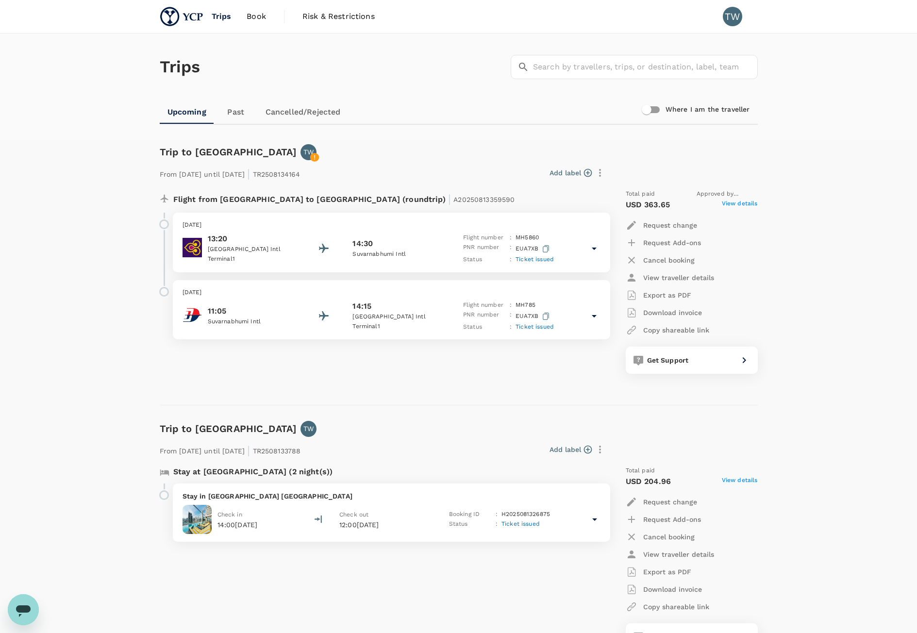
click at [588, 250] on icon at bounding box center [594, 249] width 12 height 12
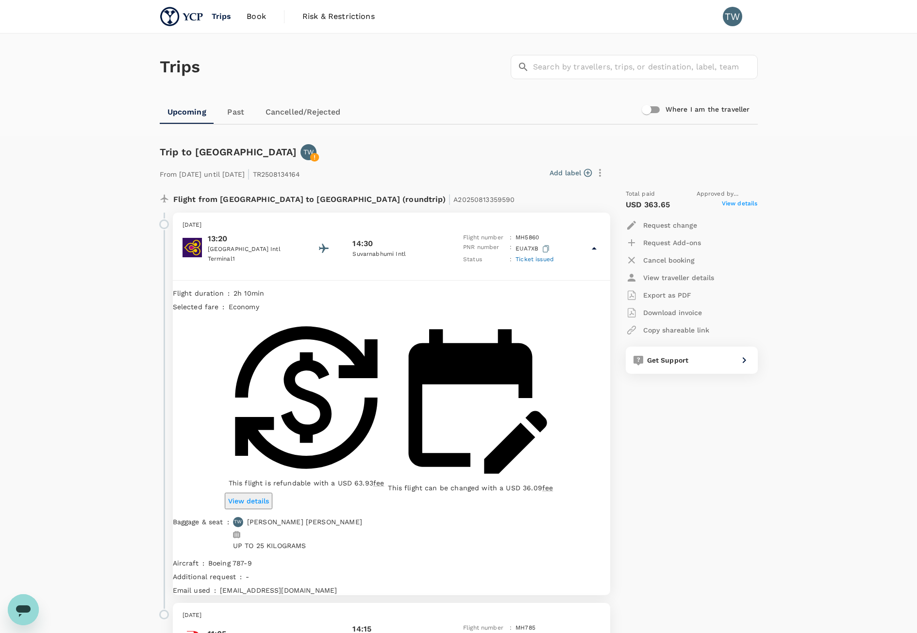
click at [528, 245] on p "EUA7XB" at bounding box center [533, 249] width 36 height 12
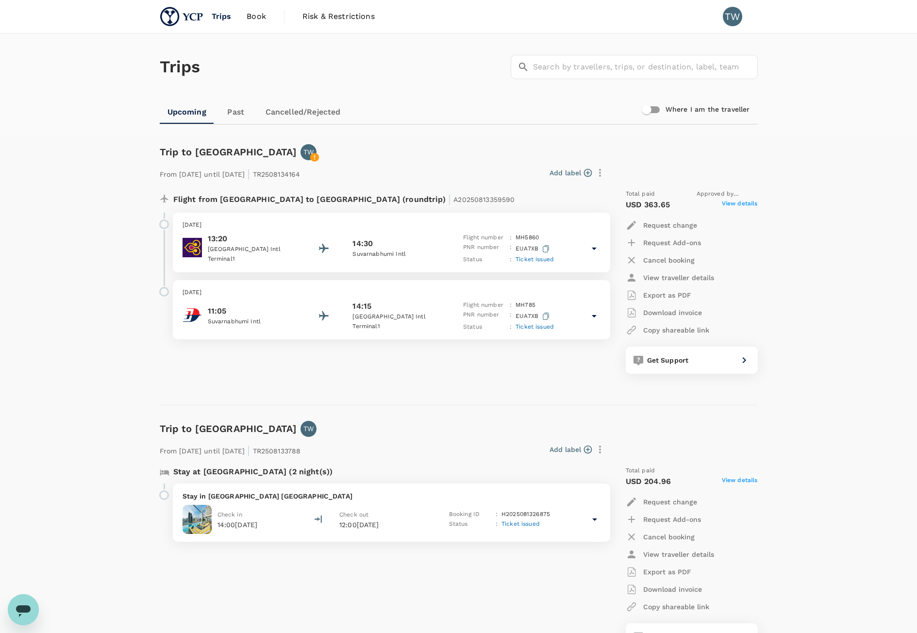
click at [543, 253] on button "button" at bounding box center [545, 249] width 11 height 12
click at [598, 253] on icon at bounding box center [594, 249] width 12 height 12
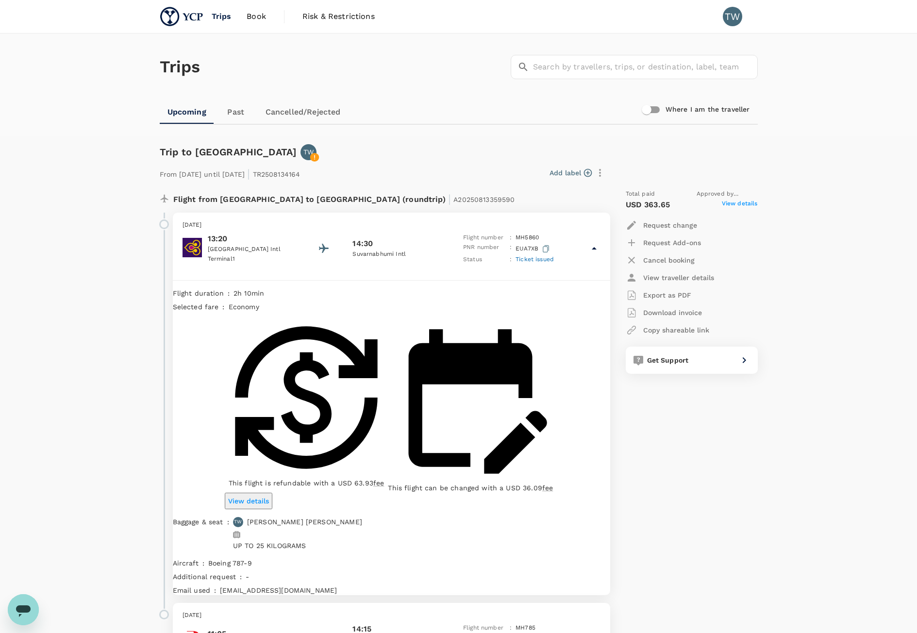
click at [269, 496] on p "View details" at bounding box center [248, 501] width 41 height 10
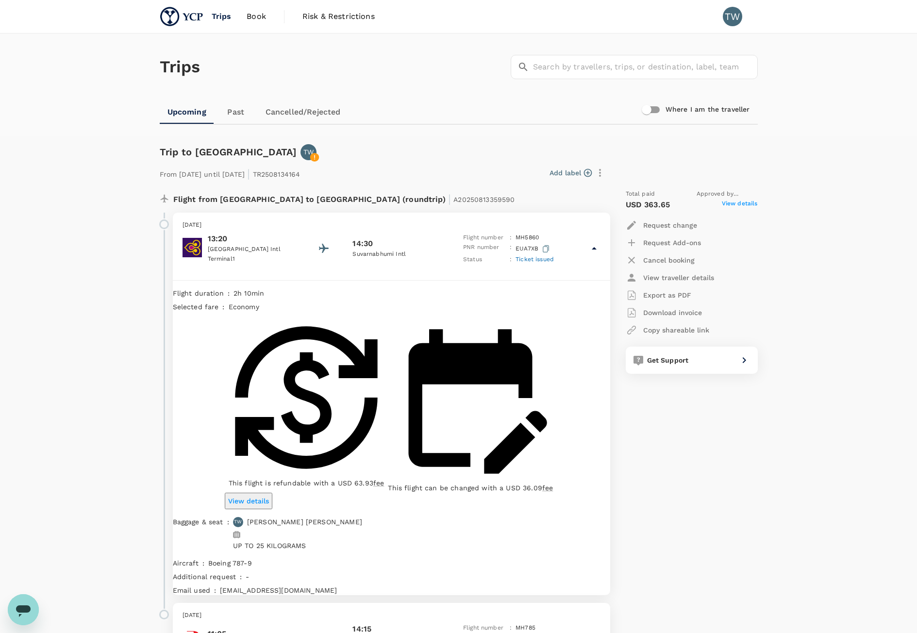
click at [688, 282] on div "View traveller details" at bounding box center [669, 278] width 88 height 12
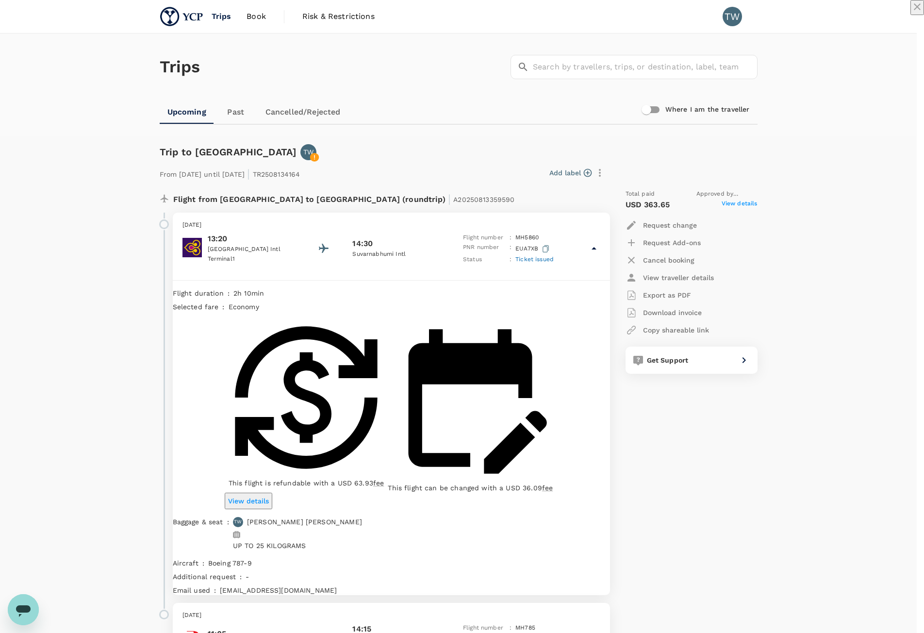
drag, startPoint x: 648, startPoint y: 245, endPoint x: 603, endPoint y: 260, distance: 47.4
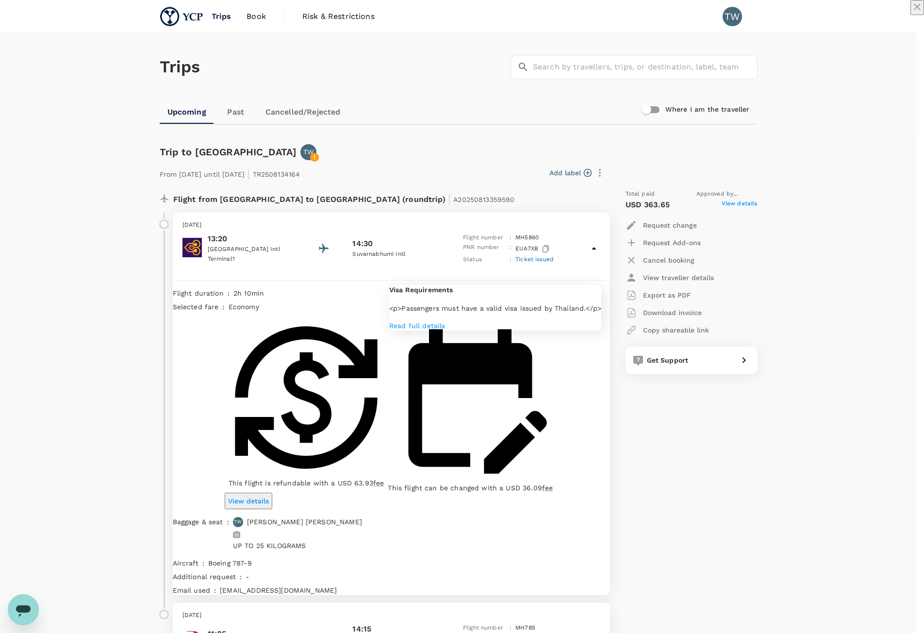
click at [911, 13] on icon "close" at bounding box center [917, 7] width 12 height 12
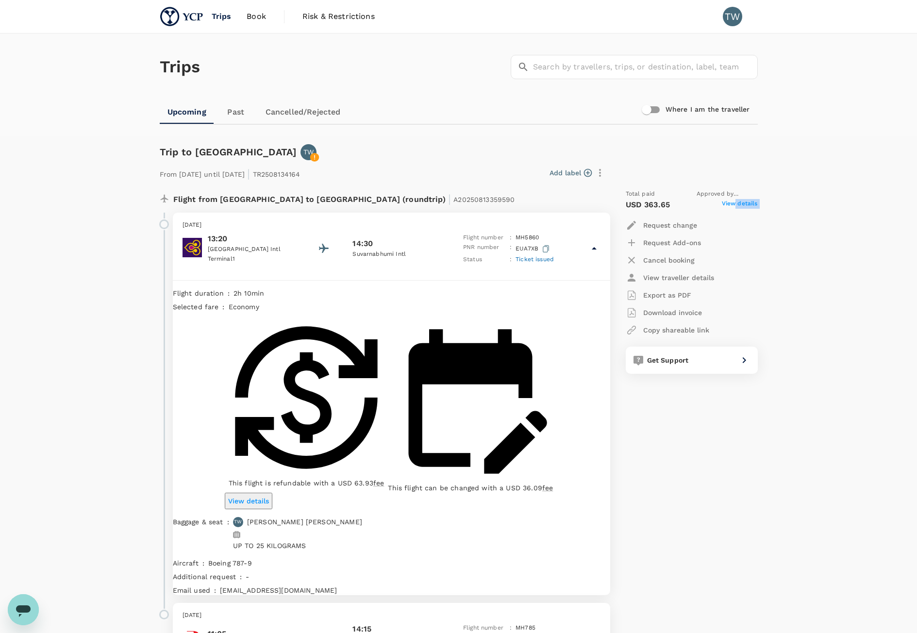
drag, startPoint x: 736, startPoint y: 206, endPoint x: 690, endPoint y: 226, distance: 50.7
click at [690, 226] on div "Total paid Approved by [PERSON_NAME] Soon [PERSON_NAME] USD 363.65 View details…" at bounding box center [691, 281] width 132 height 184
click at [682, 228] on p "Request change" at bounding box center [670, 225] width 54 height 10
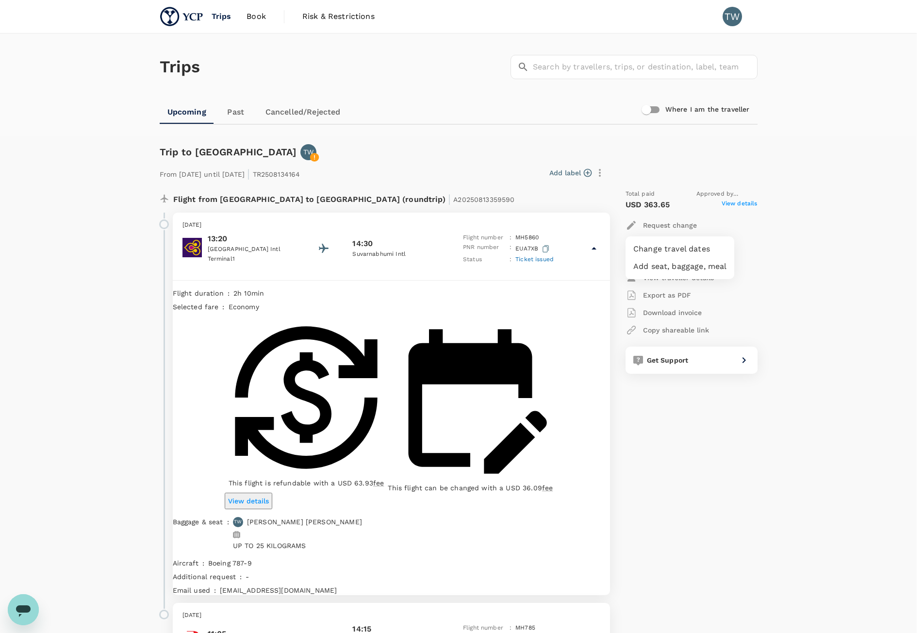
click at [754, 246] on div at bounding box center [462, 316] width 924 height 633
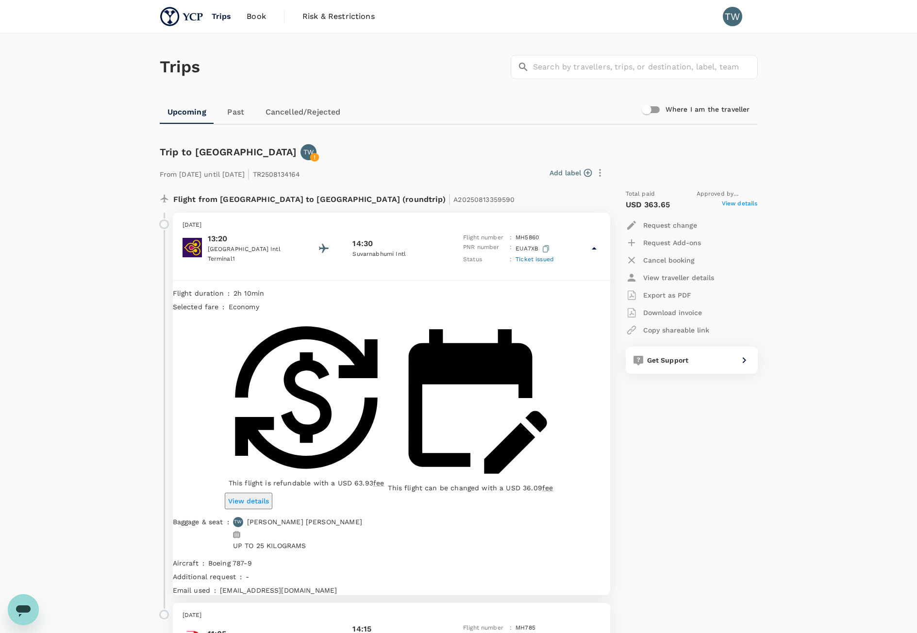
click at [690, 246] on p "Request Add-ons" at bounding box center [672, 243] width 58 height 10
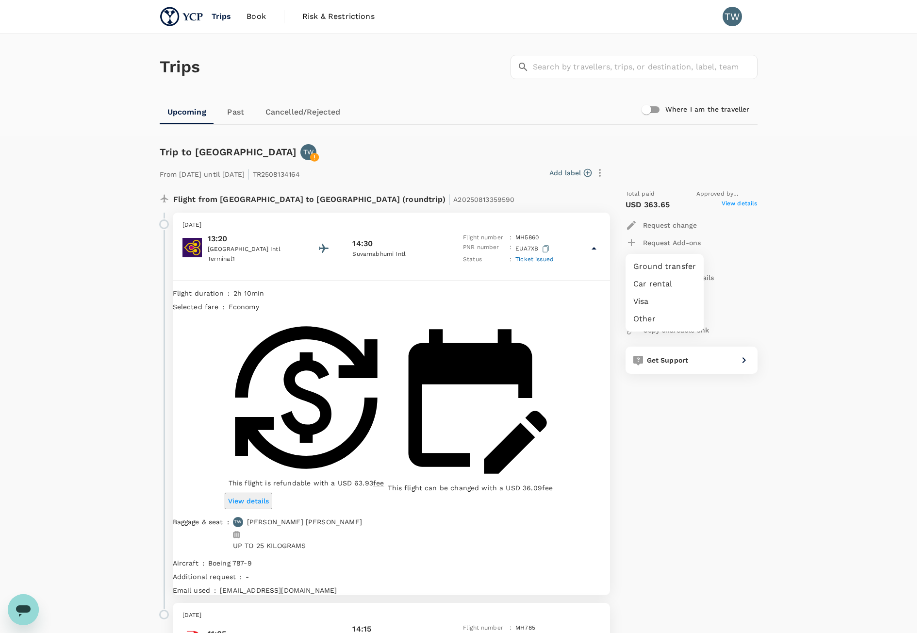
click at [783, 266] on div at bounding box center [462, 316] width 924 height 633
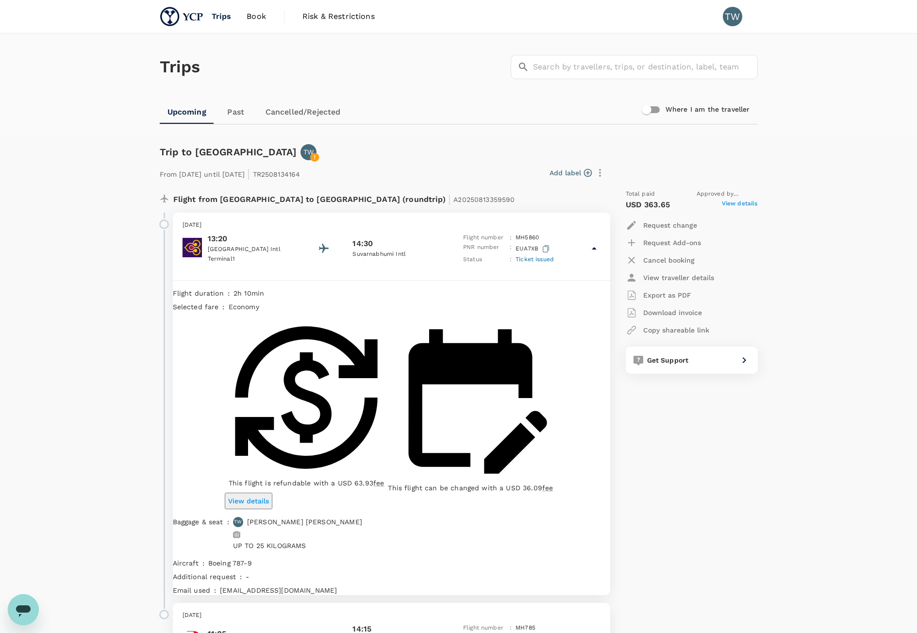
click at [600, 167] on icon "button" at bounding box center [600, 173] width 12 height 12
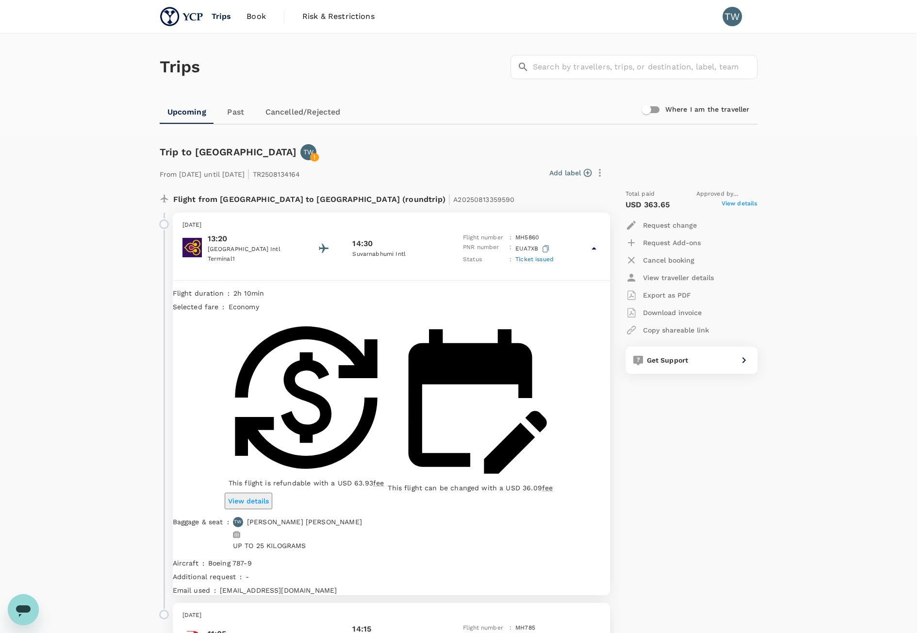
click at [370, 172] on div at bounding box center [462, 316] width 924 height 633
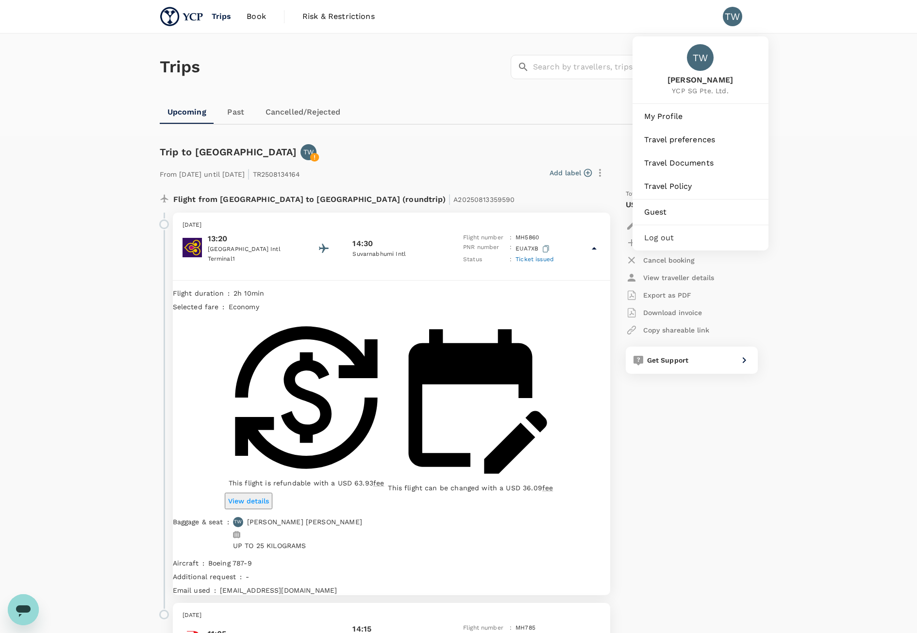
click at [724, 18] on div "TW" at bounding box center [732, 16] width 19 height 19
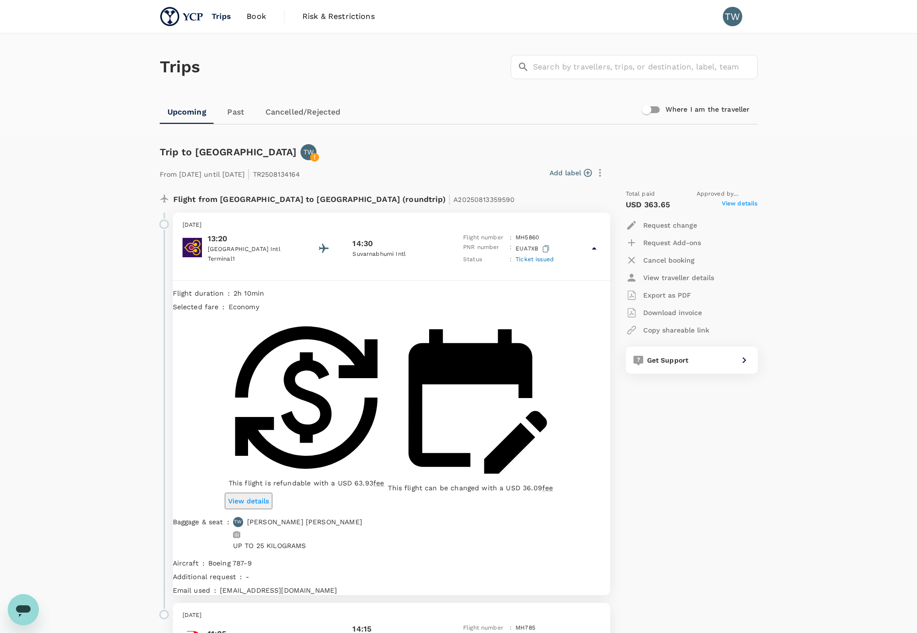
click at [728, 18] on div "TW" at bounding box center [732, 16] width 19 height 19
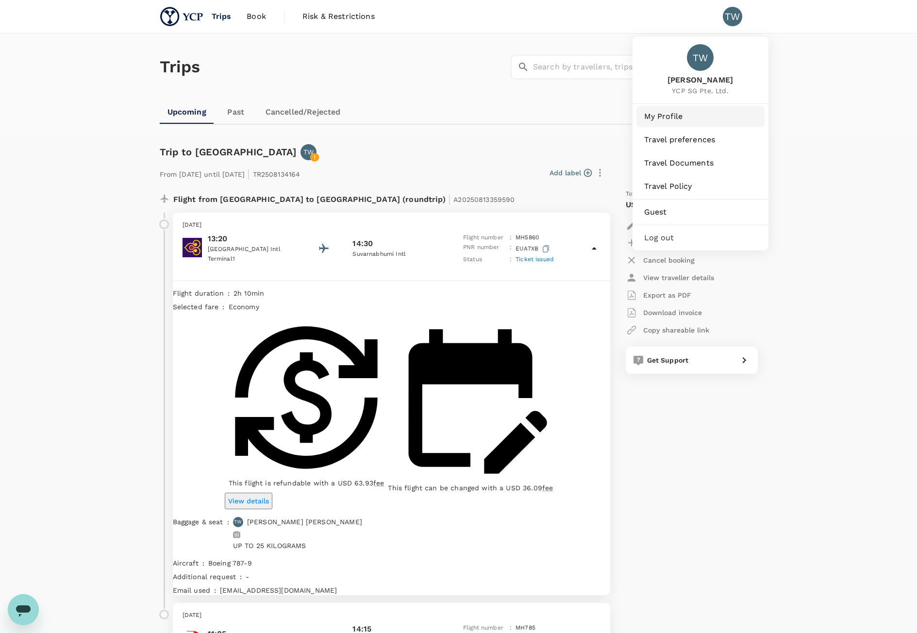
click at [707, 122] on span "My Profile" at bounding box center [700, 117] width 113 height 12
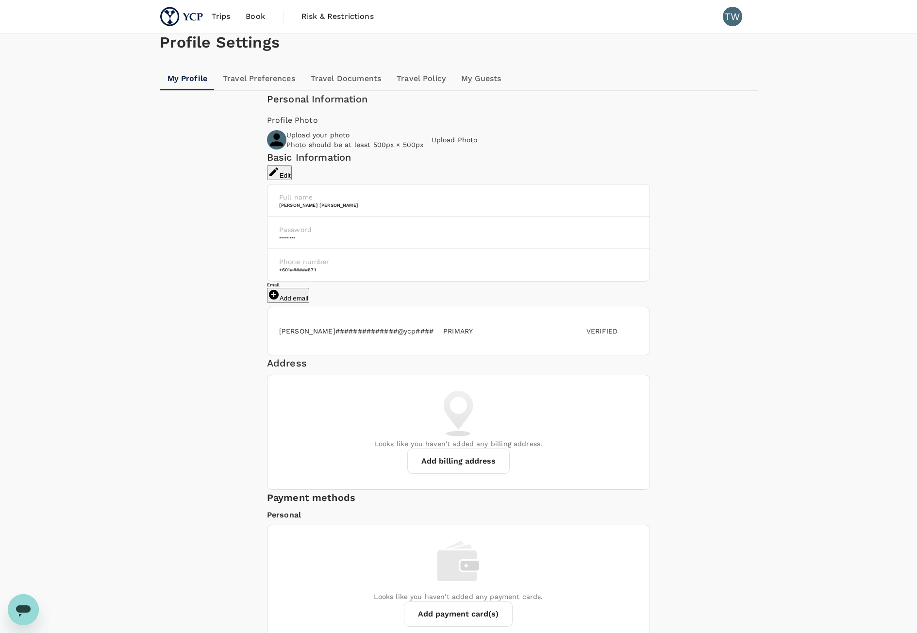
click at [249, 90] on link "Travel Preferences" at bounding box center [259, 78] width 88 height 23
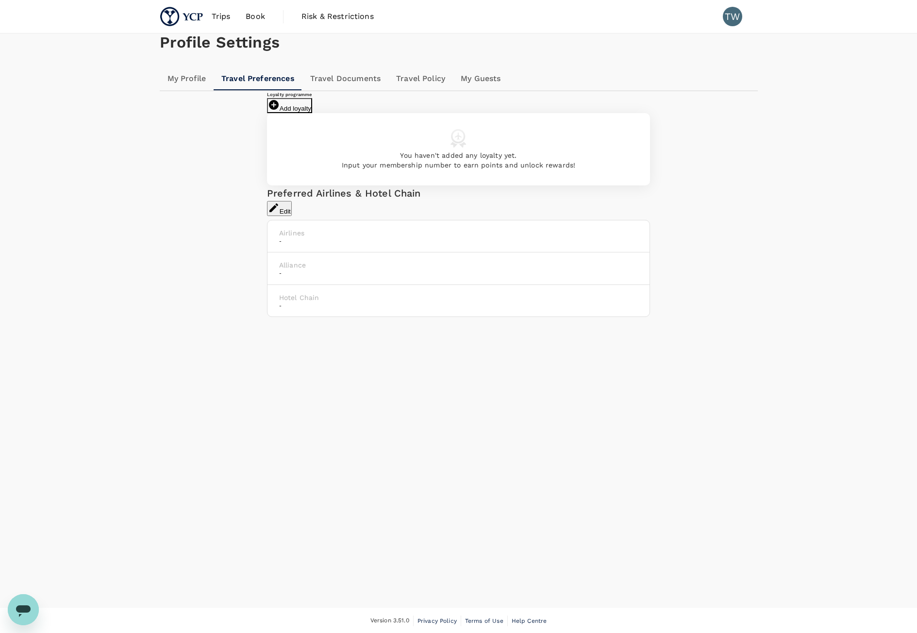
click at [312, 113] on button "Add loyalty" at bounding box center [289, 105] width 45 height 15
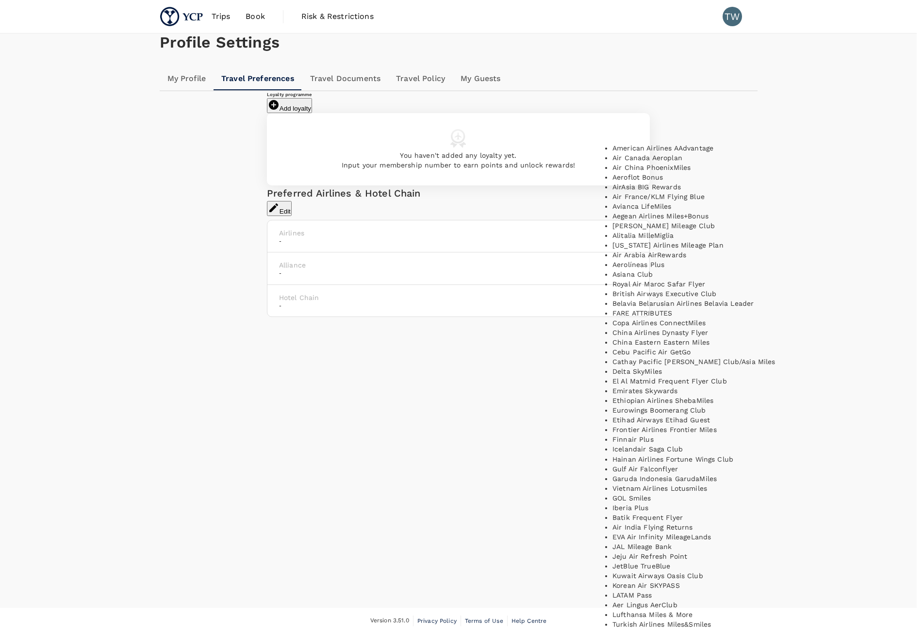
drag, startPoint x: 666, startPoint y: 142, endPoint x: 669, endPoint y: 135, distance: 8.0
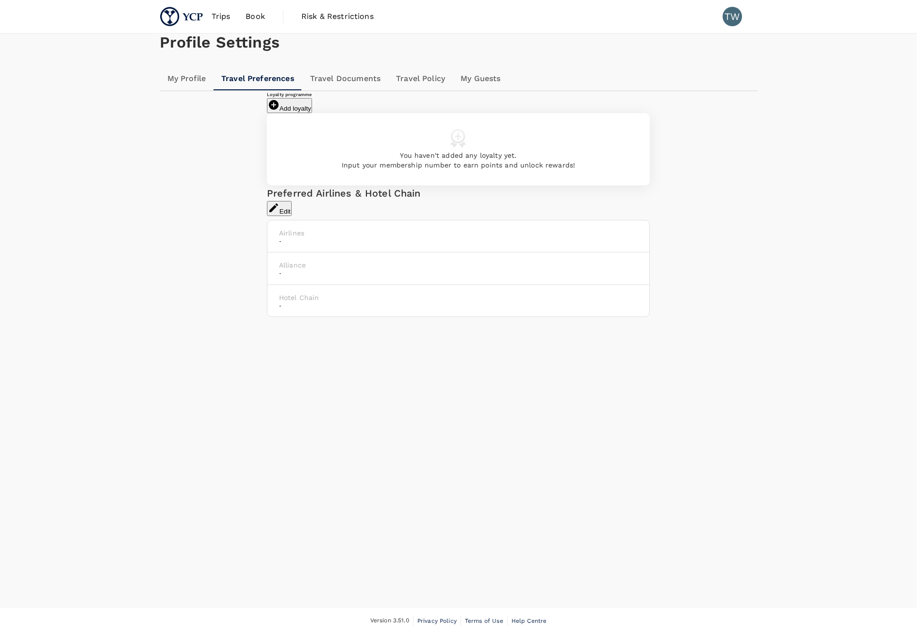
click at [684, 163] on div "[PERSON_NAME] Mileage Club" at bounding box center [762, 158] width 300 height 10
type input "[PERSON_NAME] Mileage Club"
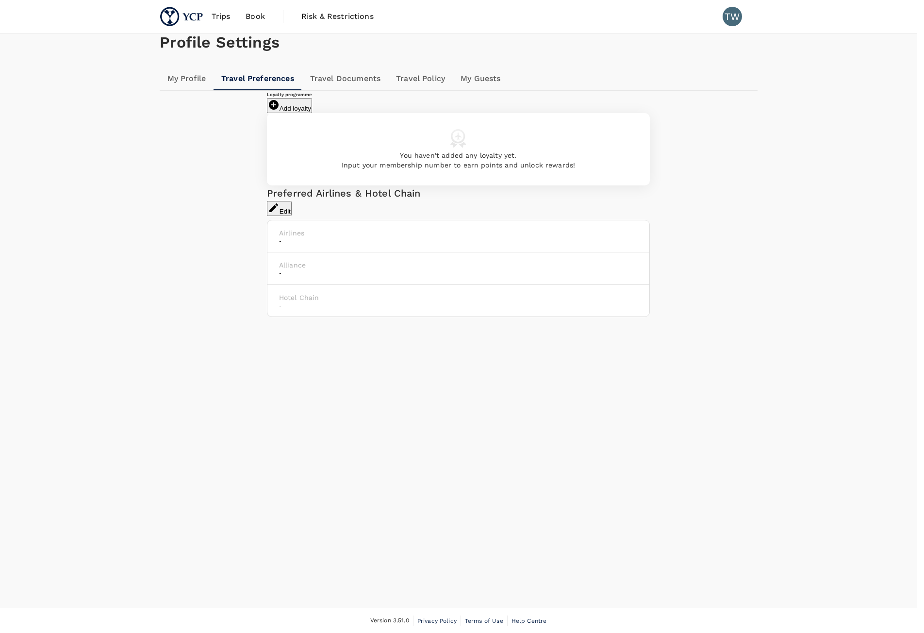
type input "4354106972"
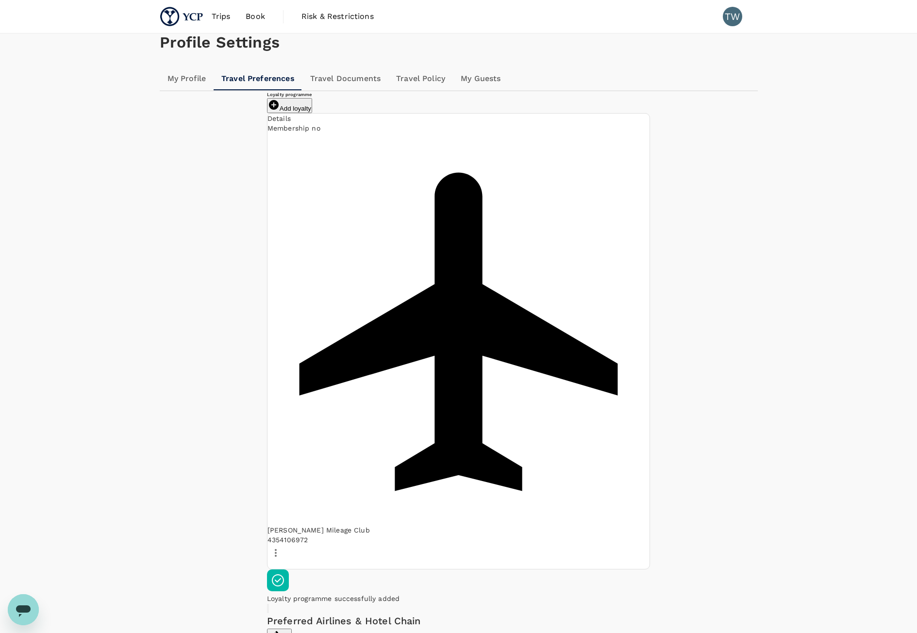
click at [632, 113] on div "Loyalty programme Add loyalty" at bounding box center [458, 101] width 383 height 21
click at [312, 113] on button "Add loyalty" at bounding box center [289, 105] width 45 height 15
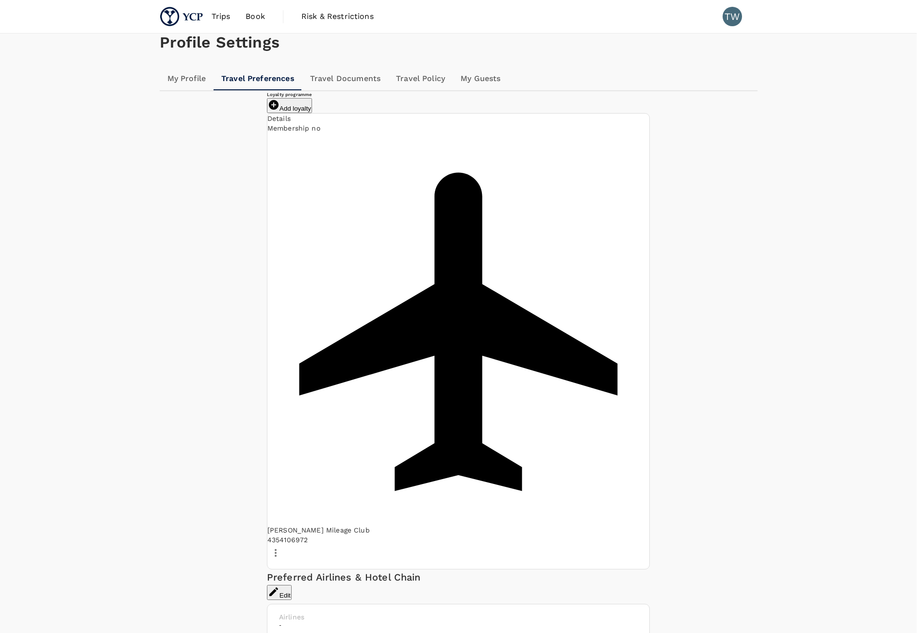
click at [663, 153] on p "JAL Mileage Bank" at bounding box center [641, 148] width 59 height 10
type input "JAL Mileage Bank"
type input "205583636"
